Goal: Information Seeking & Learning: Learn about a topic

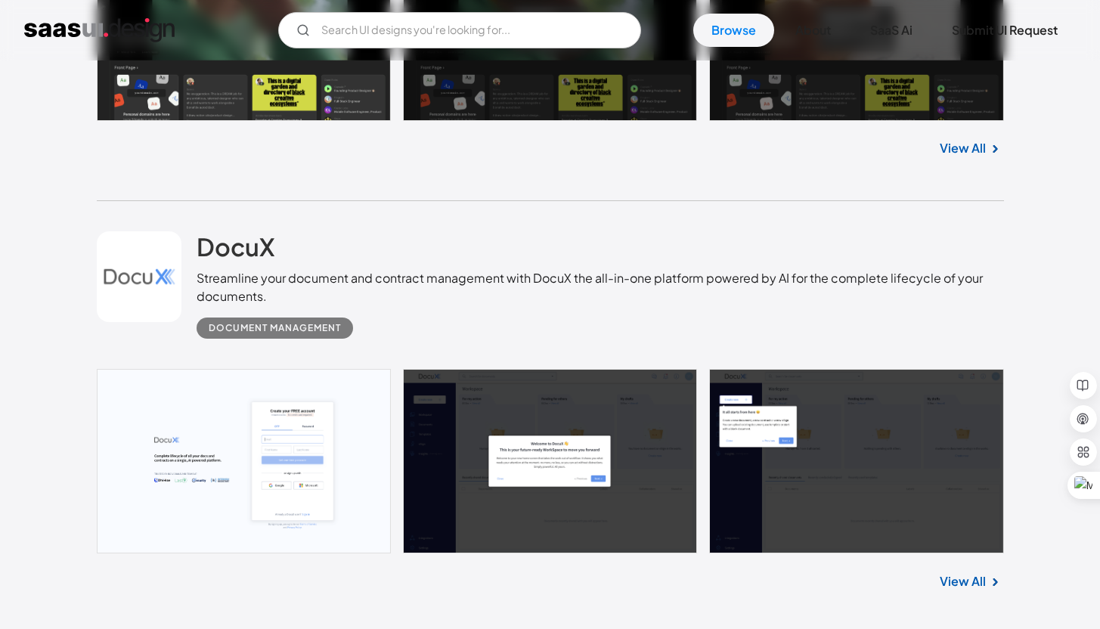
scroll to position [7, 0]
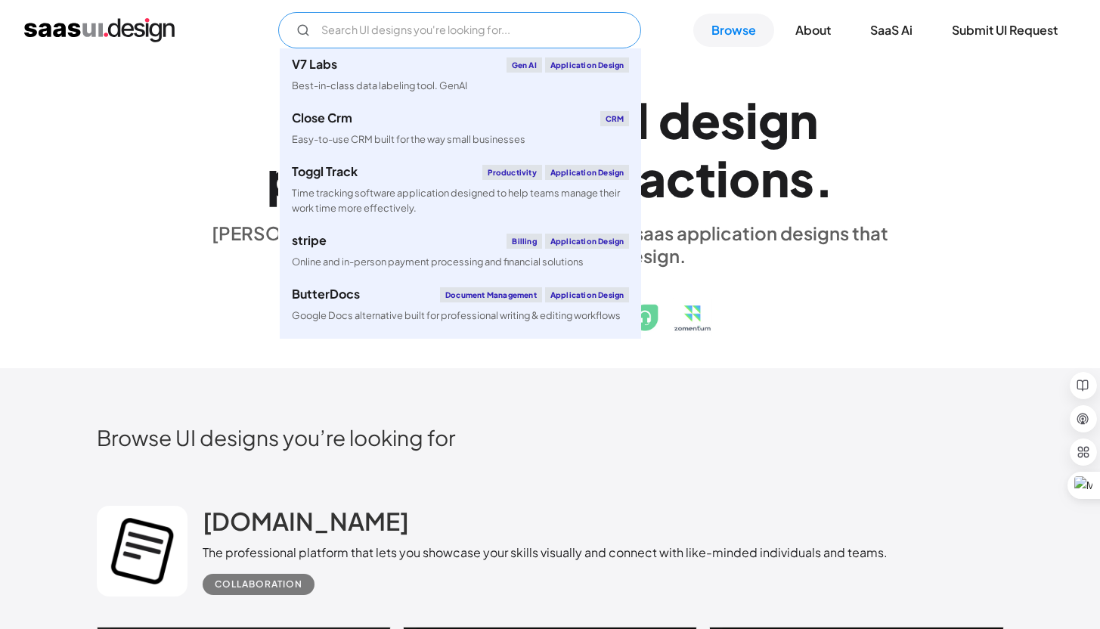
click at [391, 36] on input "Email Form" at bounding box center [459, 30] width 363 height 36
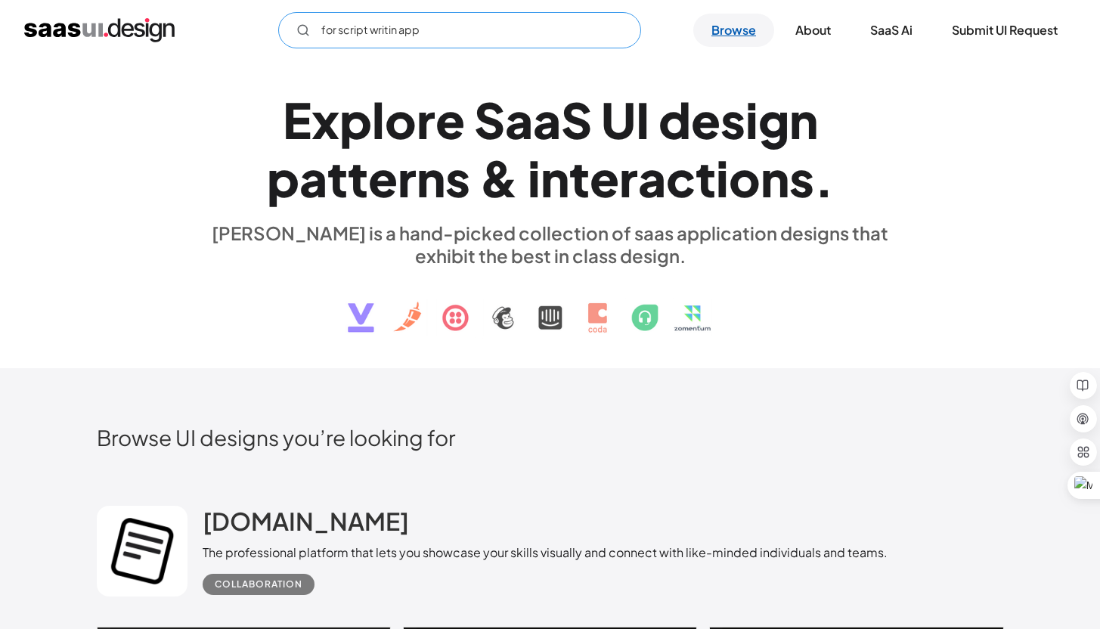
type input "for script writin app"
click at [742, 32] on link "Browse" at bounding box center [733, 30] width 81 height 33
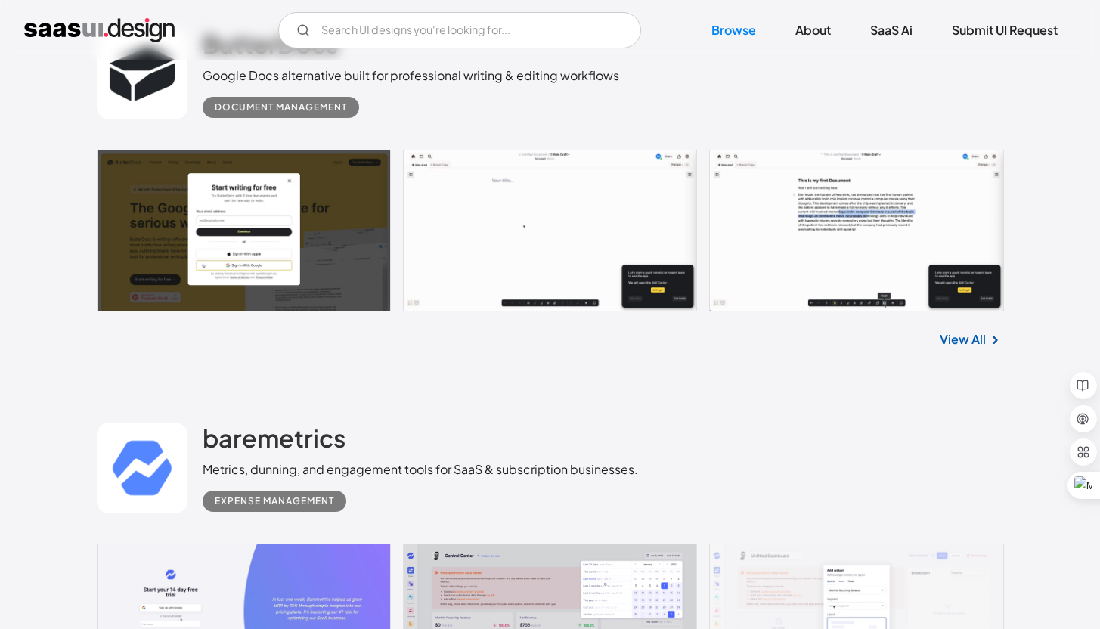
scroll to position [6515, 0]
